Goal: Task Accomplishment & Management: Use online tool/utility

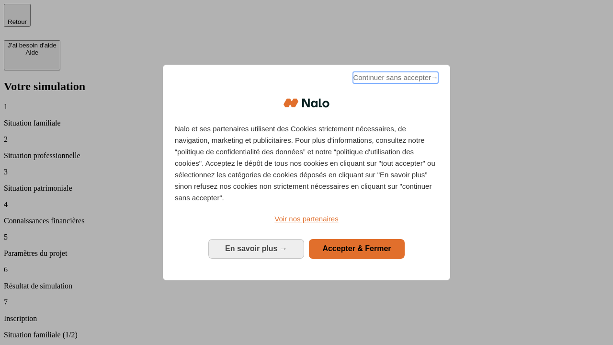
click at [395, 79] on span "Continuer sans accepter →" at bounding box center [395, 78] width 85 height 12
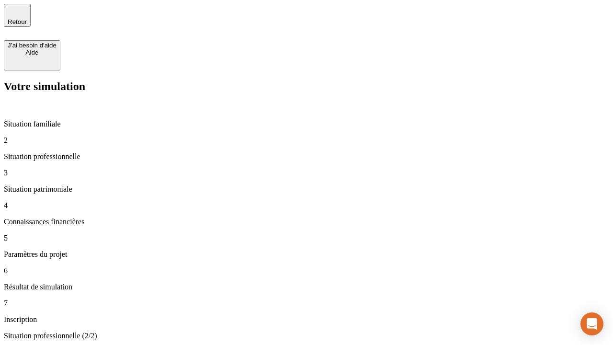
type input "30 000"
type input "1 000"
